Goal: Task Accomplishment & Management: Use online tool/utility

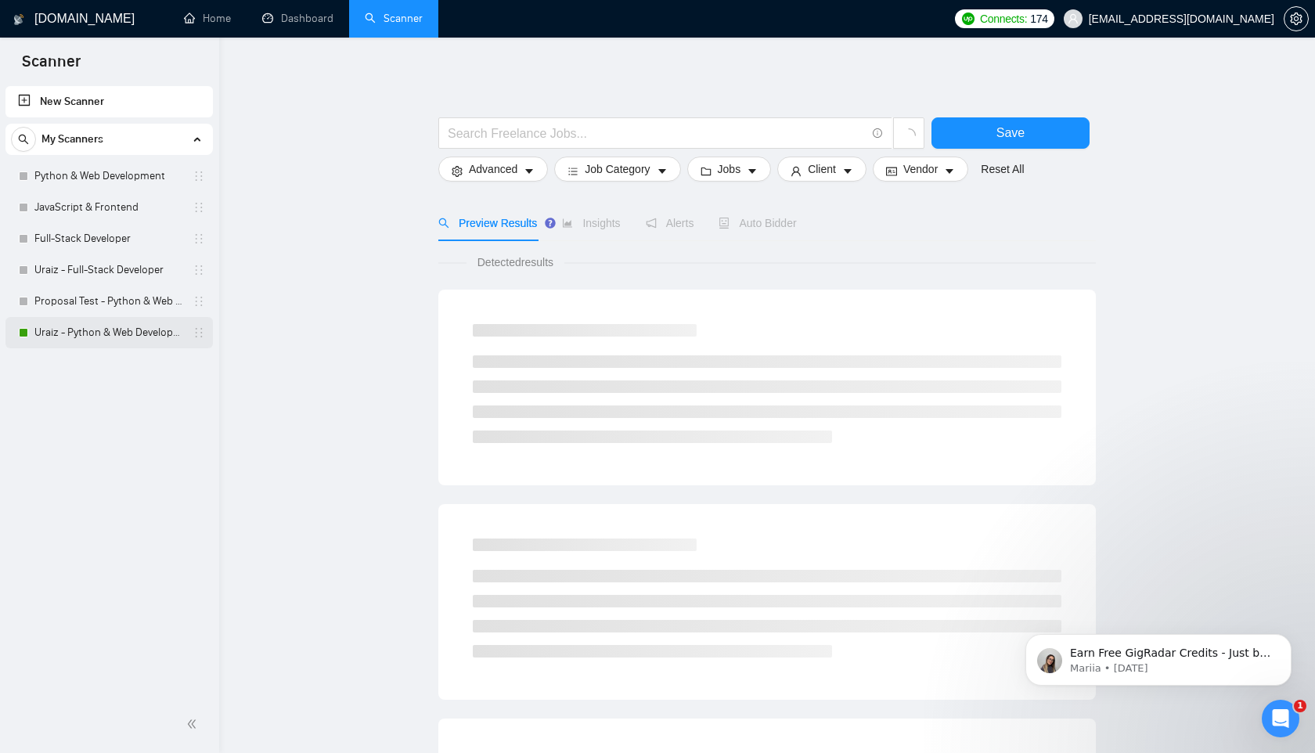
click at [110, 326] on link "Uraiz - Python & Web Development" at bounding box center [108, 332] width 149 height 31
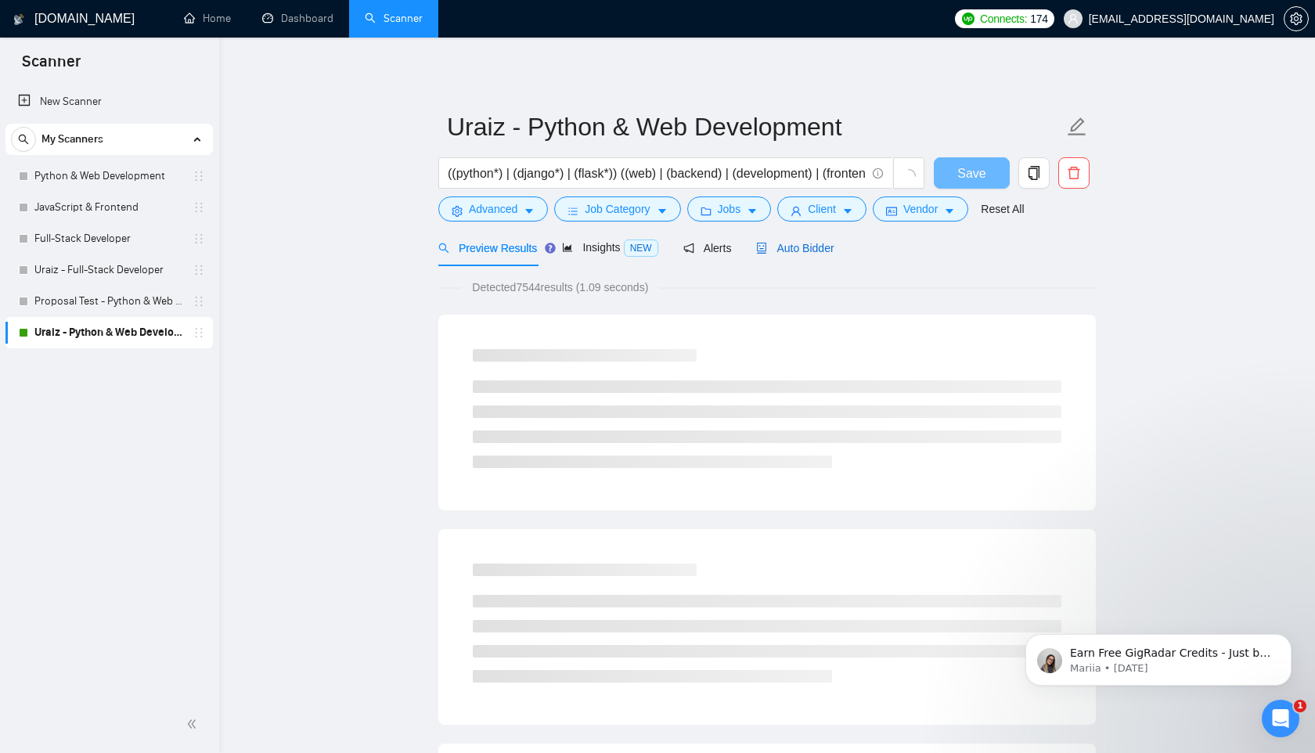
click at [798, 246] on span "Auto Bidder" at bounding box center [794, 248] width 77 height 13
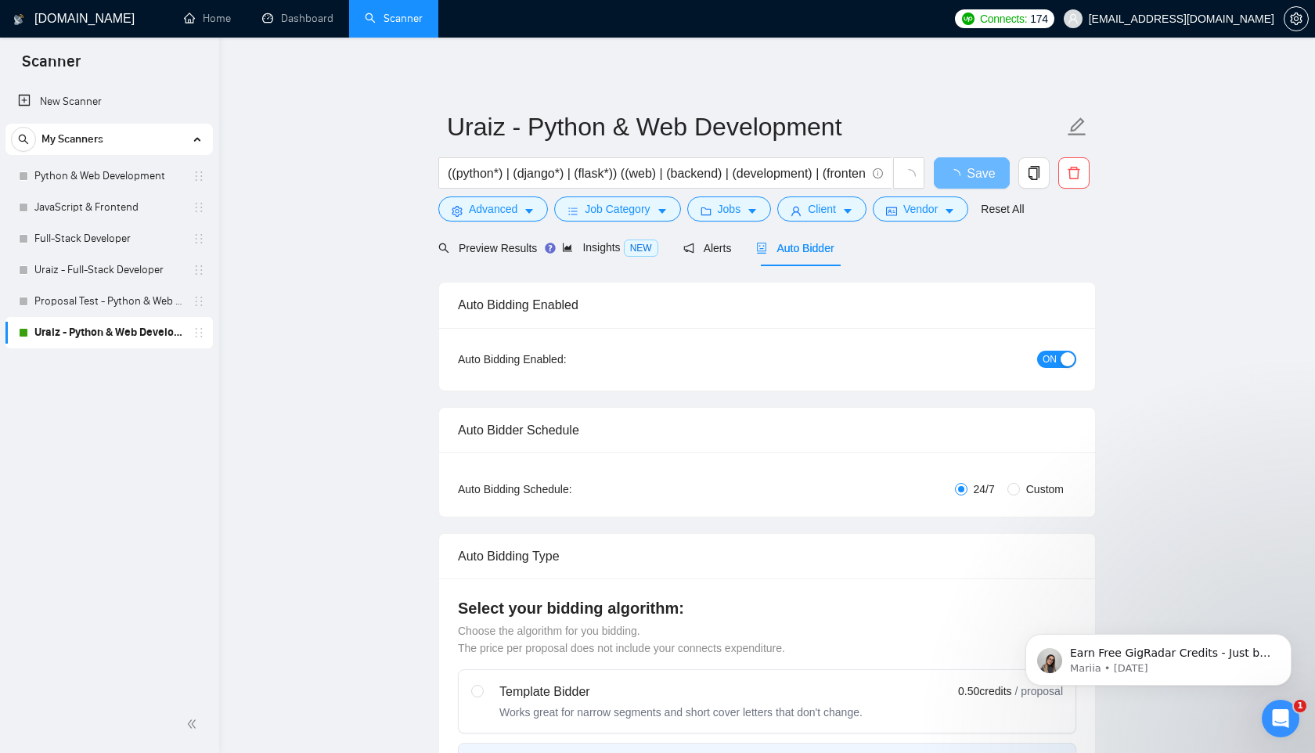
radio input "false"
radio input "true"
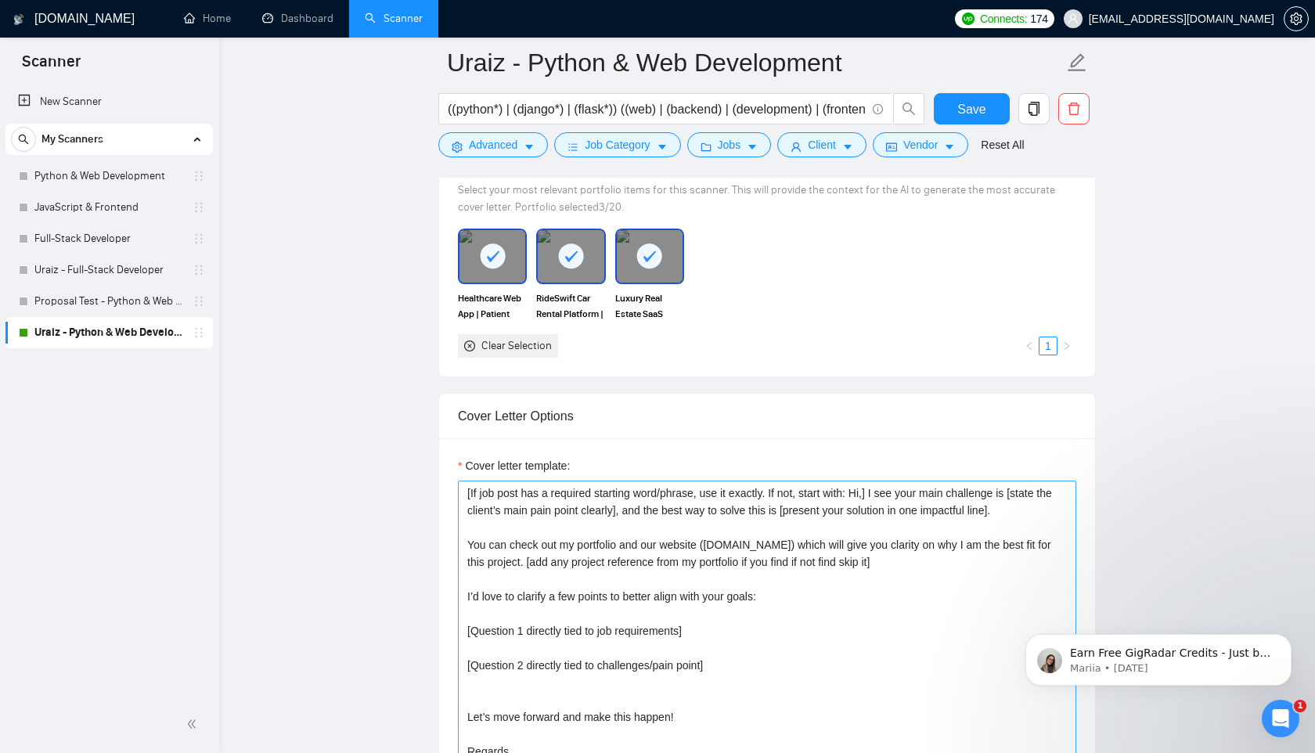
scroll to position [1796, 0]
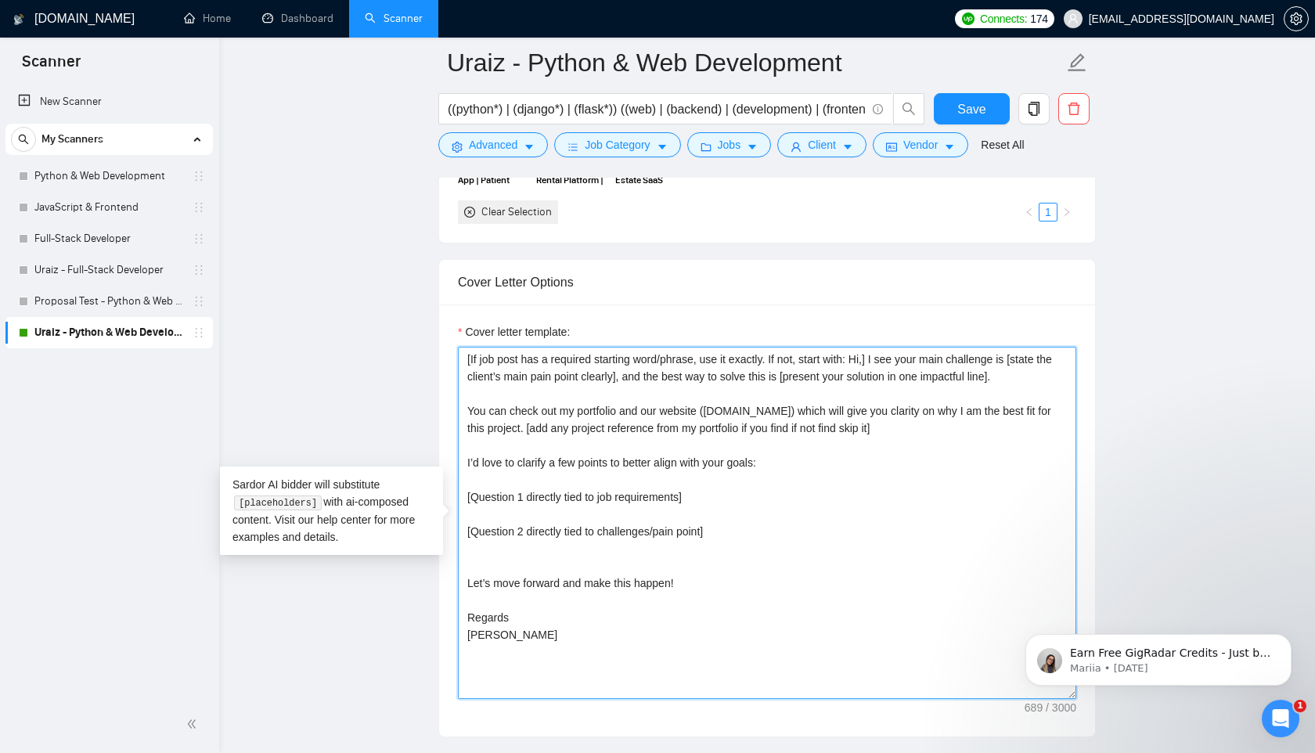
drag, startPoint x: 510, startPoint y: 638, endPoint x: 462, endPoint y: 362, distance: 279.5
click at [462, 362] on textarea "[If job post has a required starting word/phrase, use it exactly. If not, start…" at bounding box center [767, 523] width 618 height 352
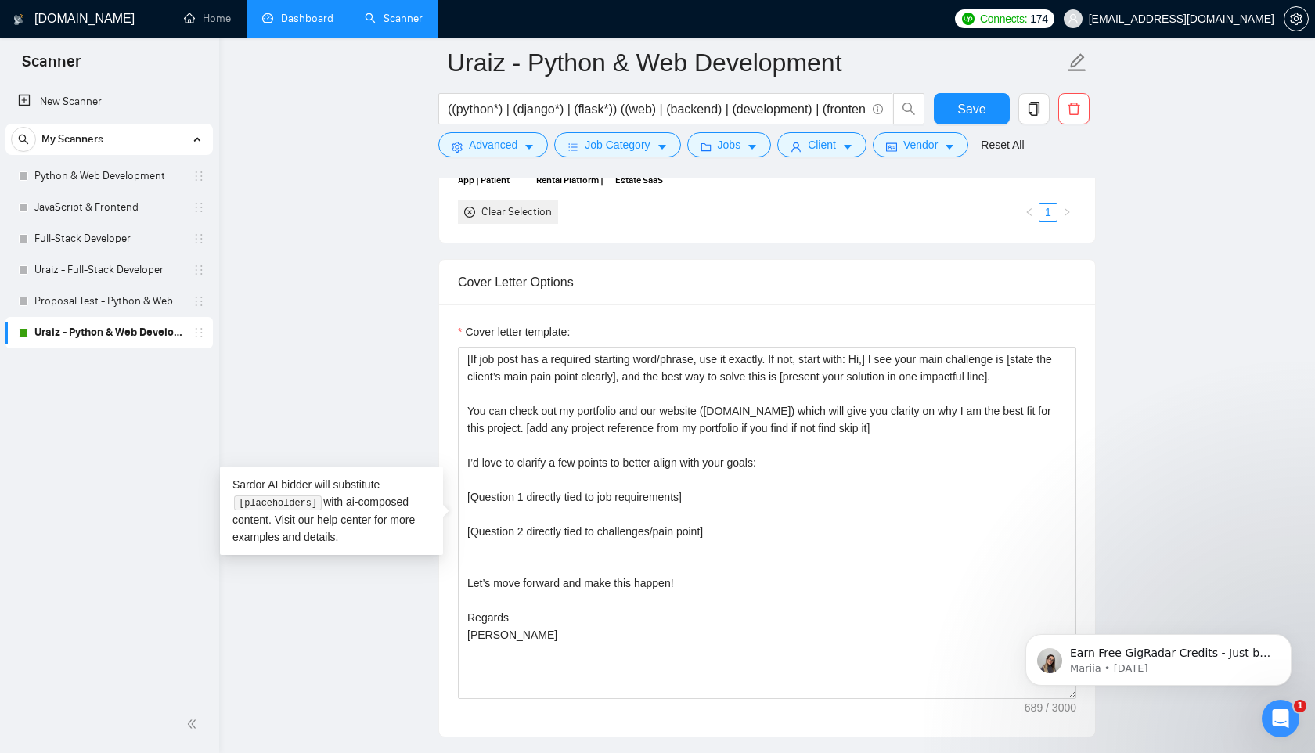
click at [320, 13] on link "Dashboard" at bounding box center [297, 18] width 71 height 13
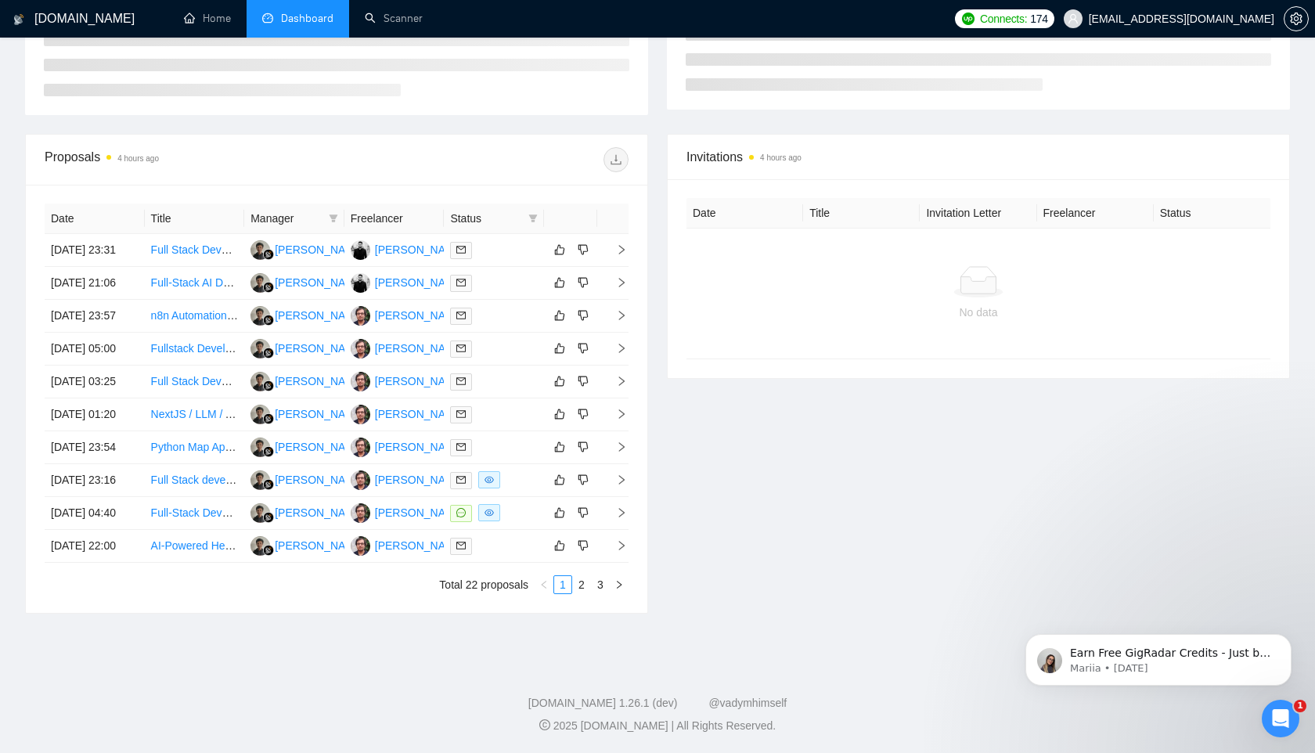
scroll to position [93, 0]
